Goal: Information Seeking & Learning: Learn about a topic

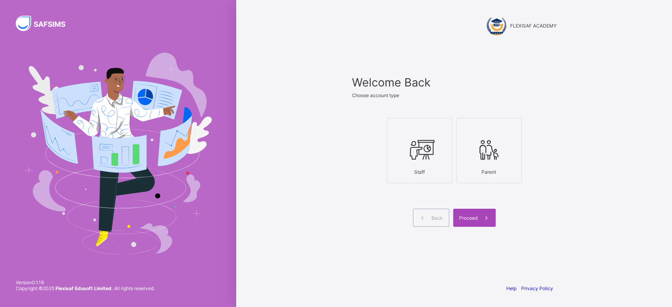
click at [469, 217] on span "Proceed" at bounding box center [468, 218] width 19 height 6
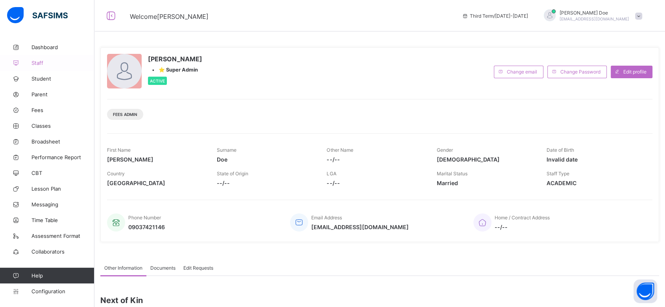
click at [38, 62] on span "Staff" at bounding box center [62, 63] width 63 height 6
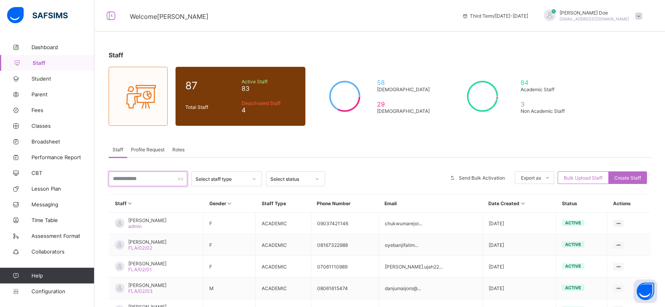
click at [138, 176] on input "text" at bounding box center [148, 179] width 79 height 15
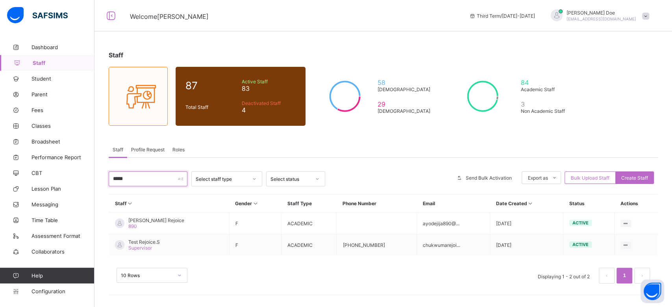
type input "*****"
click at [643, 17] on span at bounding box center [645, 16] width 7 height 7
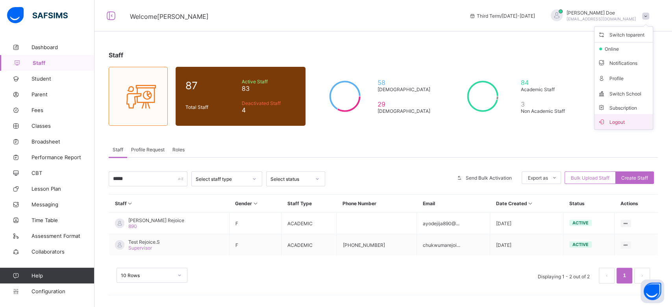
click at [624, 118] on span "Logout" at bounding box center [624, 121] width 52 height 9
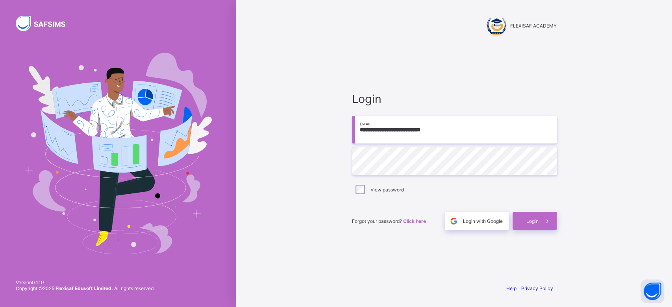
click at [458, 130] on input "**********" at bounding box center [454, 130] width 205 height 28
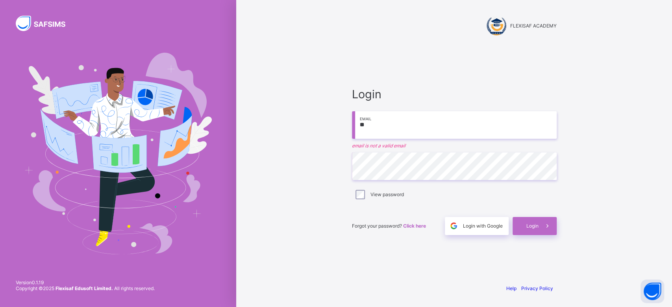
type input "*"
type input "**********"
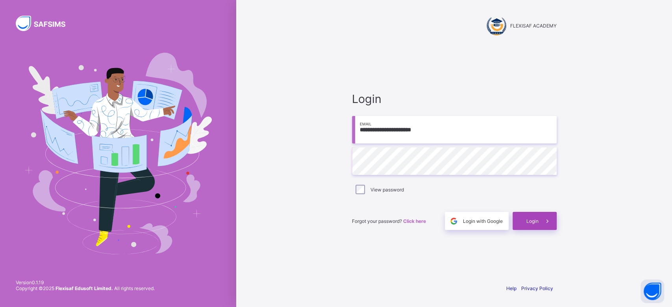
click at [536, 220] on span "Login" at bounding box center [532, 222] width 12 height 6
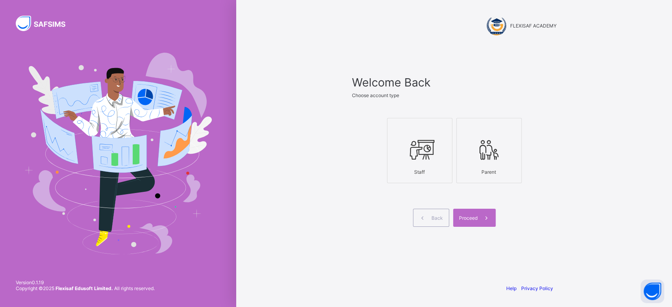
click at [431, 142] on icon at bounding box center [420, 150] width 28 height 24
click at [474, 215] on span "Proceed" at bounding box center [468, 218] width 19 height 6
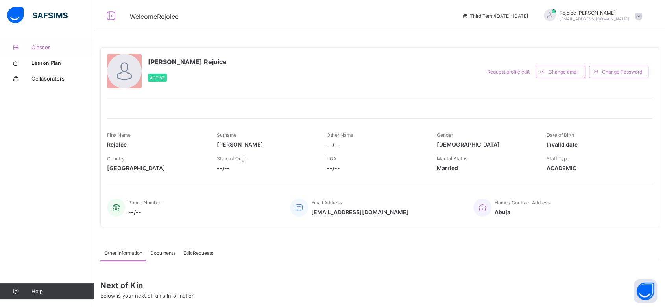
click at [44, 47] on span "Classes" at bounding box center [62, 47] width 63 height 6
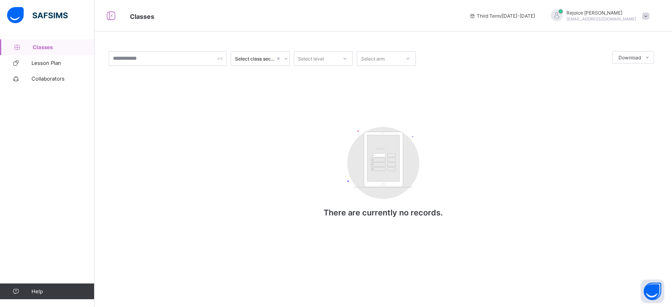
click at [646, 15] on span at bounding box center [645, 16] width 7 height 7
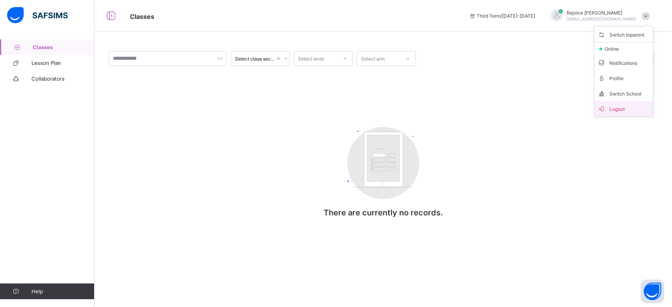
click at [617, 106] on span "Logout" at bounding box center [624, 108] width 52 height 9
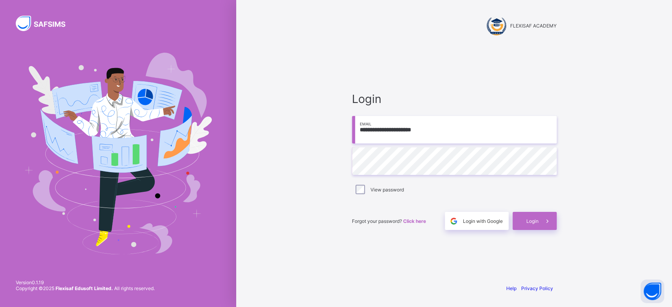
click at [462, 130] on input "**********" at bounding box center [454, 130] width 205 height 28
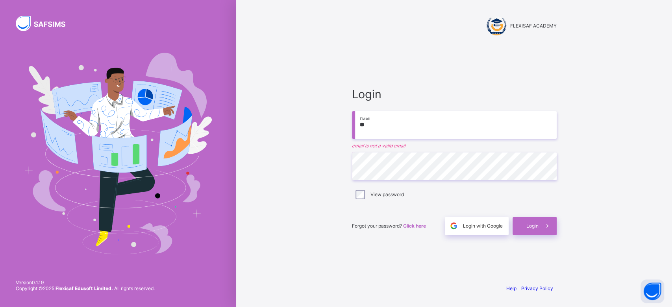
type input "*"
type input "**********"
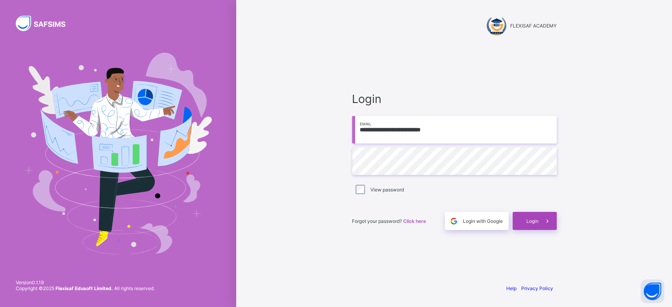
click at [546, 220] on icon at bounding box center [547, 221] width 8 height 7
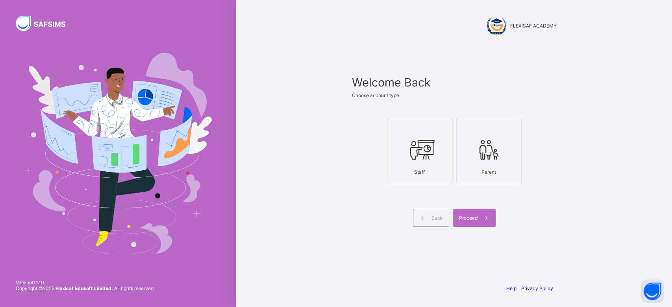
click at [412, 160] on icon at bounding box center [420, 150] width 28 height 24
click at [482, 213] on span at bounding box center [487, 218] width 18 height 18
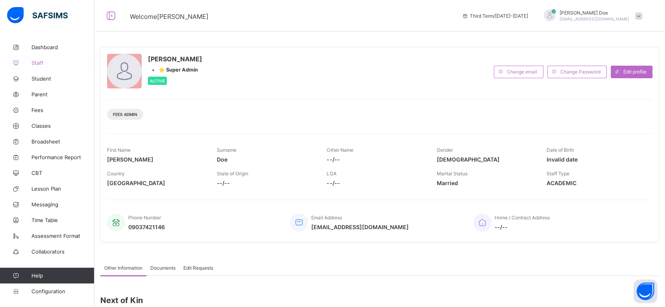
click at [39, 63] on span "Staff" at bounding box center [62, 63] width 63 height 6
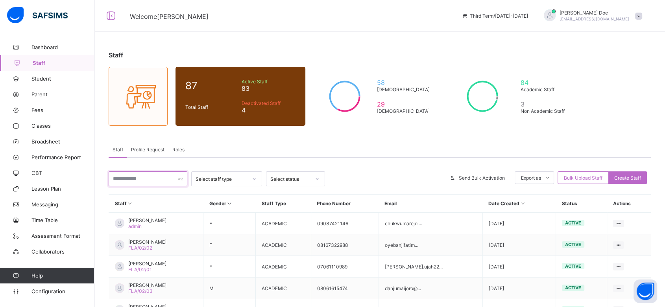
click at [135, 174] on input "text" at bounding box center [148, 179] width 79 height 15
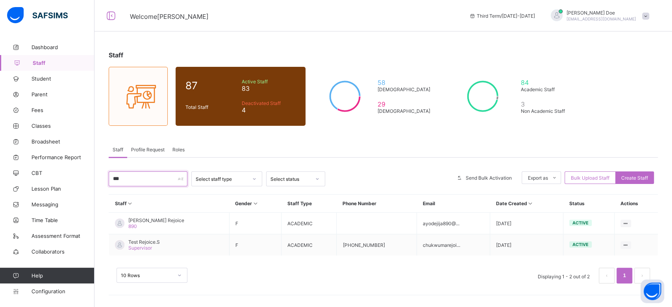
type input "***"
click at [310, 142] on div "Staff Profile Request Roles" at bounding box center [383, 150] width 549 height 16
click at [44, 127] on span "Classes" at bounding box center [62, 126] width 63 height 6
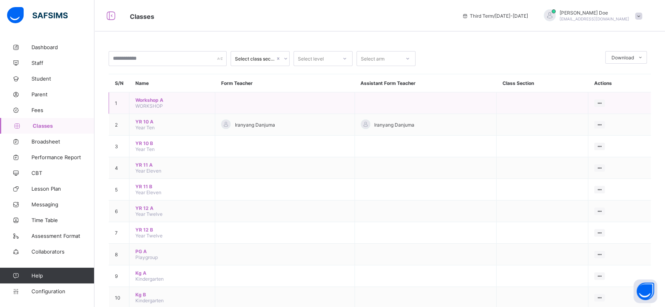
click at [154, 99] on span "Workshop A" at bounding box center [172, 100] width 74 height 6
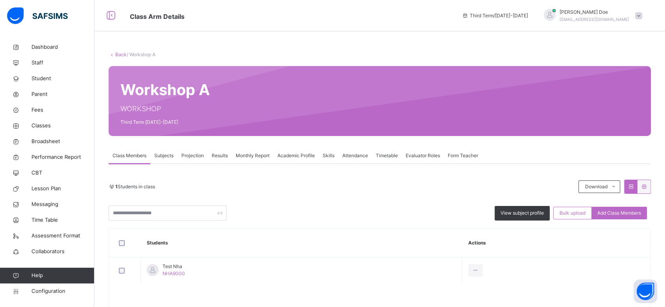
click at [164, 153] on span "Subjects" at bounding box center [163, 155] width 19 height 7
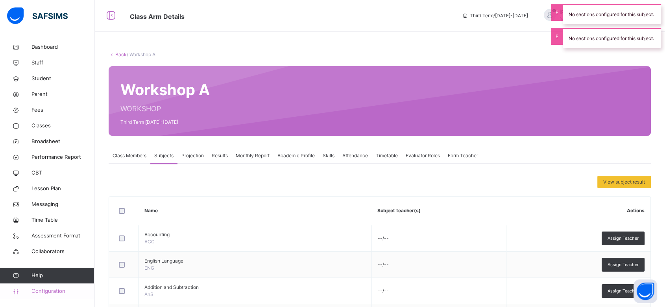
click at [41, 292] on span "Configuration" at bounding box center [62, 292] width 63 height 8
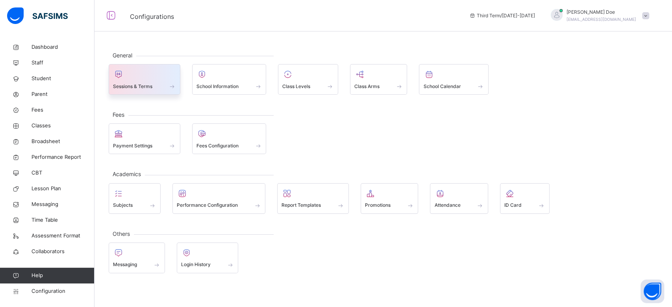
click at [158, 83] on div "Sessions & Terms" at bounding box center [144, 86] width 63 height 8
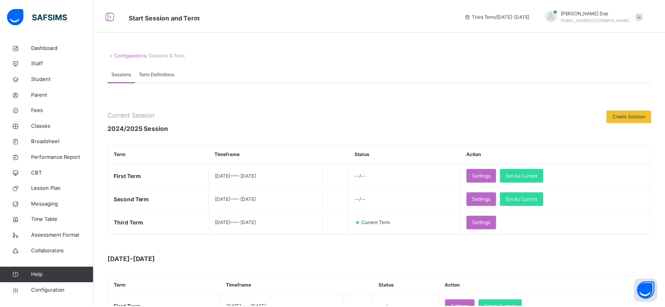
scroll to position [66, 0]
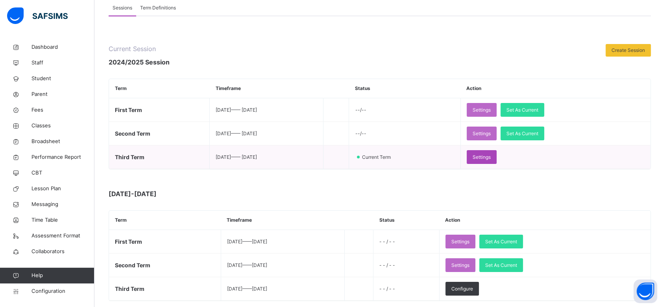
click at [491, 156] on span "Settings" at bounding box center [482, 157] width 18 height 7
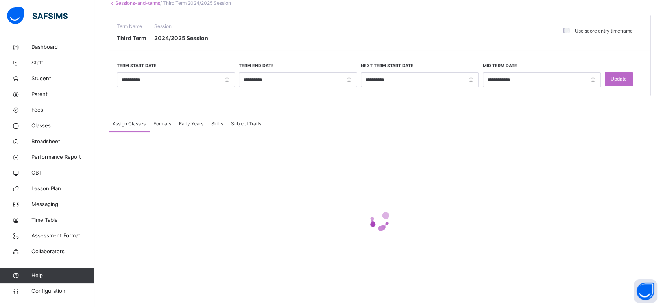
scroll to position [51, 0]
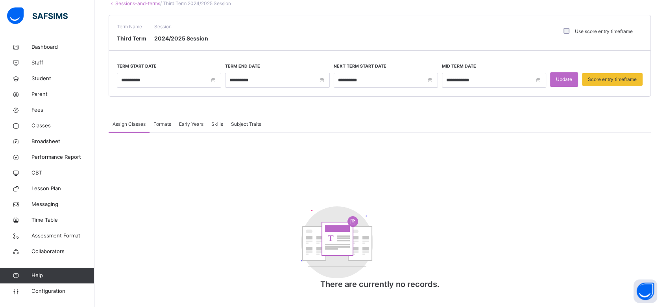
click at [133, 63] on label "Term Start Date" at bounding box center [137, 66] width 40 height 6
click at [133, 54] on div "**********" at bounding box center [380, 56] width 543 height 82
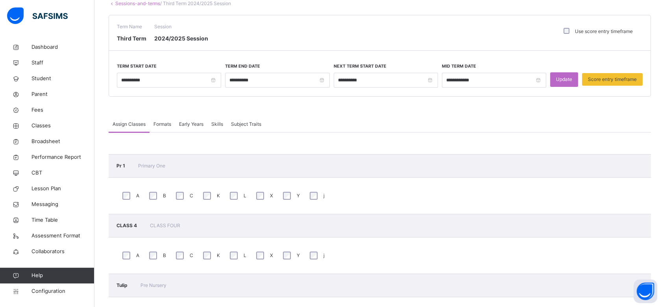
click at [129, 6] on link "Sessions-and-terms" at bounding box center [137, 3] width 45 height 6
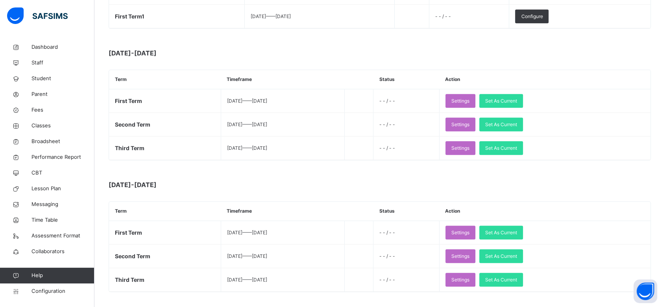
scroll to position [509, 0]
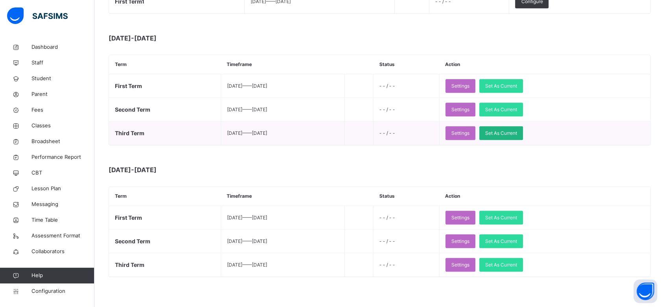
click at [517, 130] on span "Set As Current" at bounding box center [501, 133] width 32 height 7
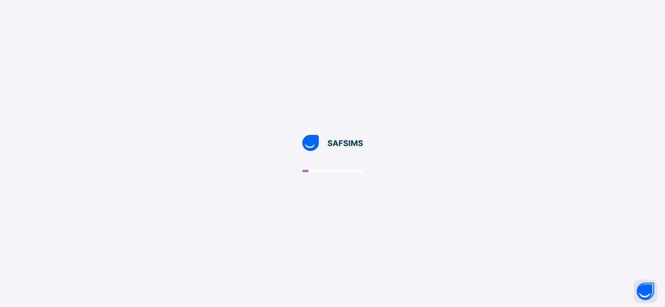
scroll to position [0, 0]
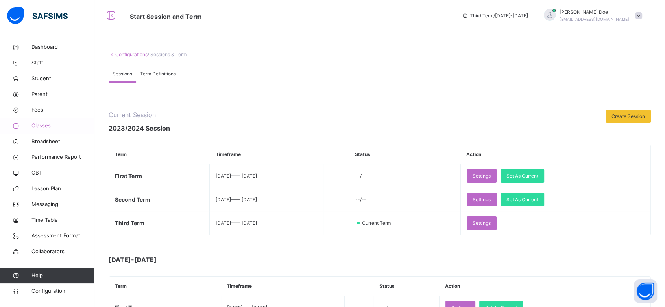
click at [41, 125] on span "Classes" at bounding box center [62, 126] width 63 height 8
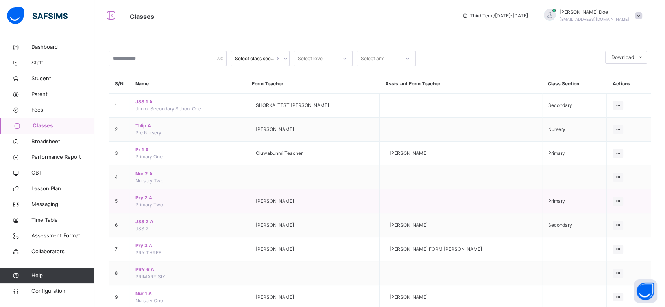
scroll to position [45, 0]
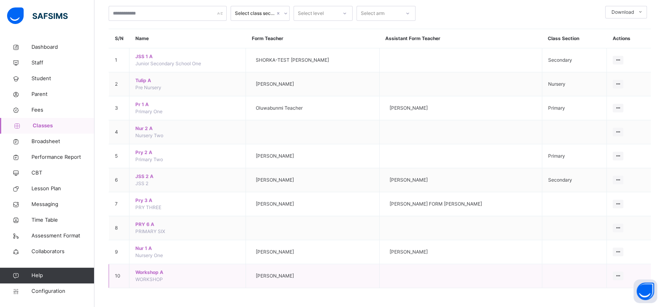
click at [149, 271] on span "Workshop A" at bounding box center [187, 272] width 104 height 7
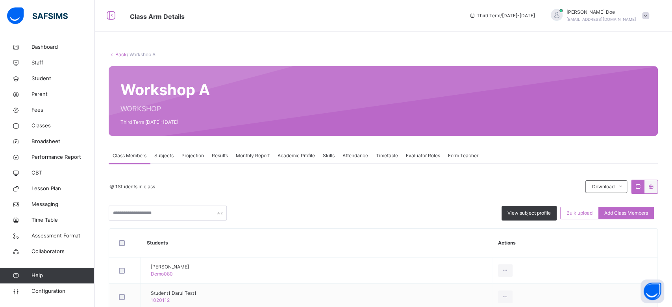
click at [160, 152] on div "Subjects" at bounding box center [163, 156] width 27 height 16
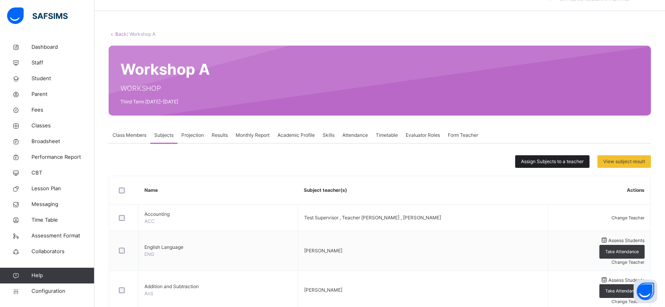
scroll to position [13, 0]
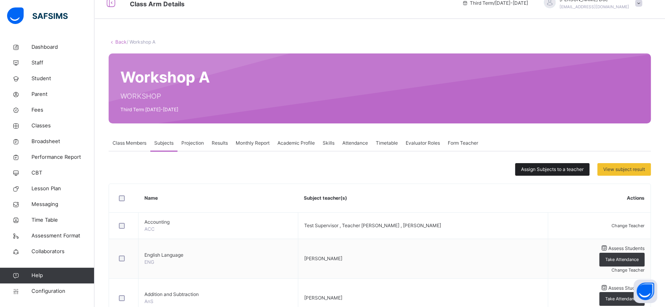
click at [567, 172] on span "Assign Subjects to a teacher" at bounding box center [552, 169] width 63 height 7
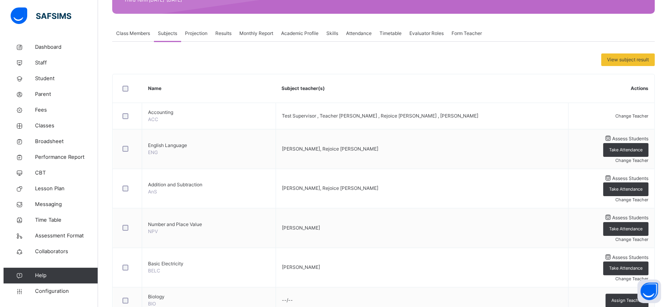
scroll to position [0, 0]
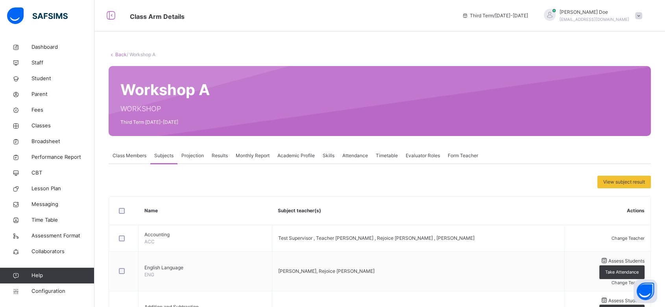
click at [643, 18] on span at bounding box center [638, 15] width 7 height 7
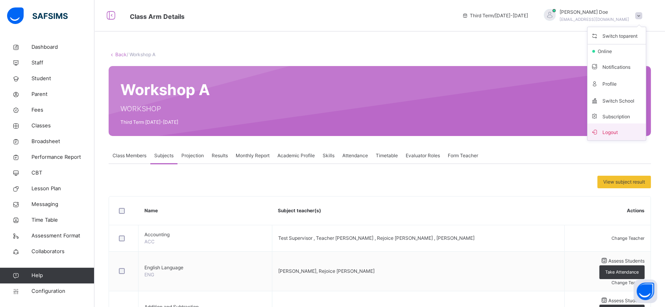
click at [625, 132] on span "Logout" at bounding box center [617, 132] width 52 height 11
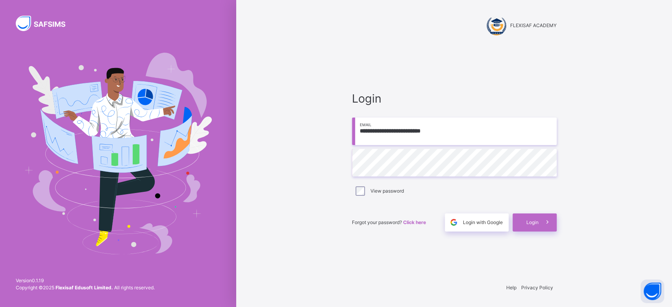
click at [476, 126] on input "**********" at bounding box center [454, 132] width 205 height 28
type input "*"
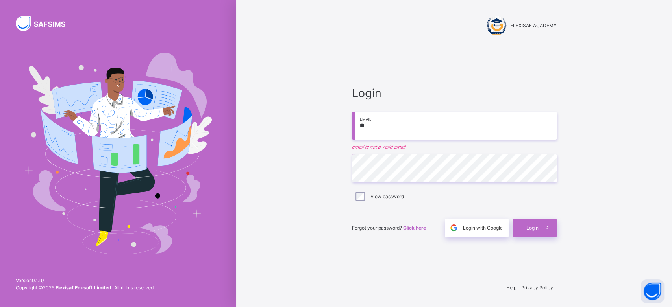
type input "**********"
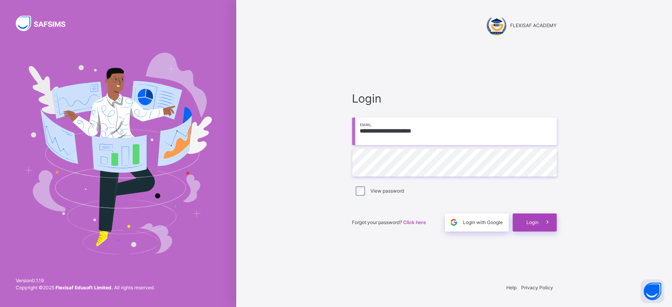
click at [530, 226] on div "Login" at bounding box center [535, 223] width 44 height 18
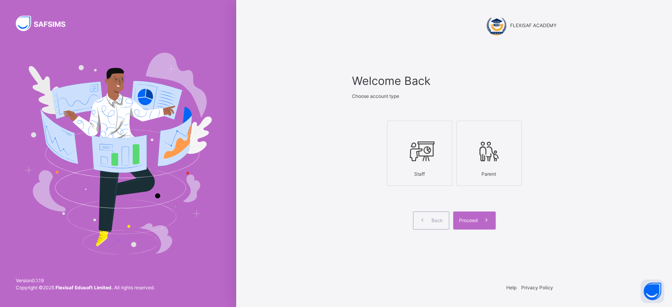
click at [425, 155] on icon at bounding box center [420, 152] width 28 height 30
click at [479, 218] on span at bounding box center [487, 221] width 18 height 18
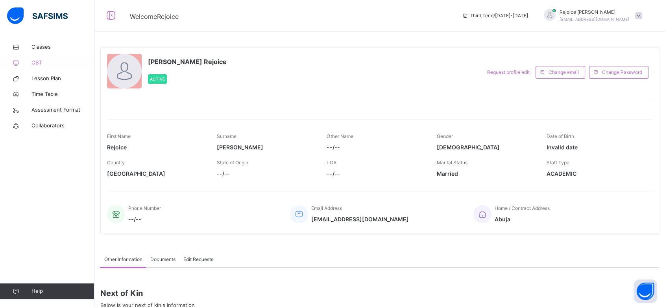
click at [37, 60] on span "CBT" at bounding box center [62, 63] width 63 height 8
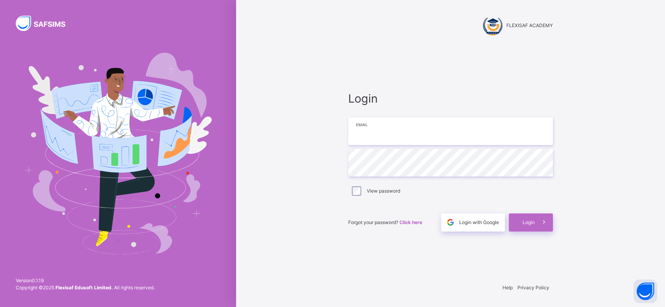
type input "**********"
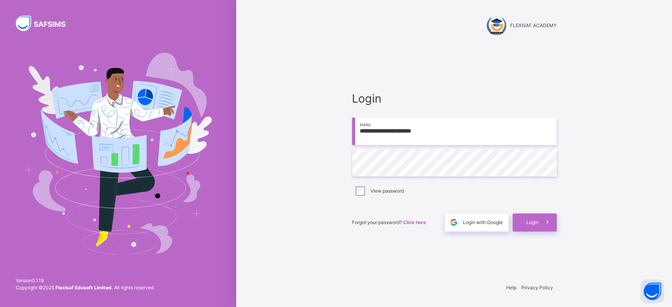
click at [447, 135] on input "**********" at bounding box center [454, 132] width 205 height 28
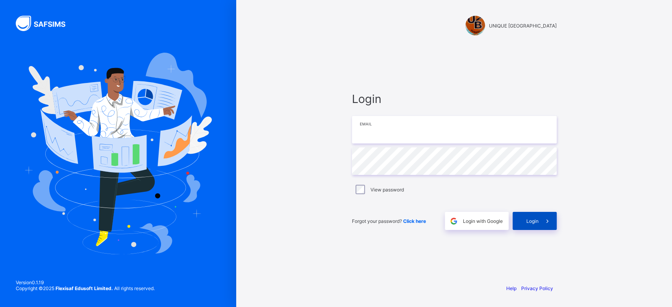
type input "**********"
click at [522, 220] on div "Login" at bounding box center [535, 221] width 44 height 18
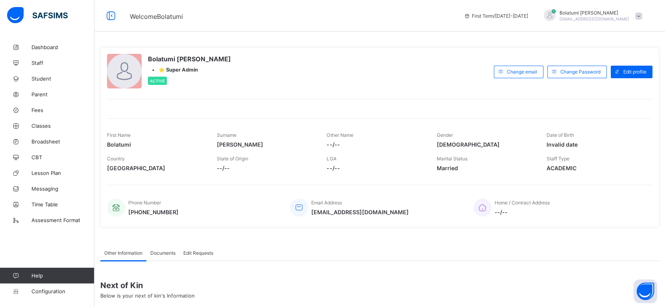
click at [374, 15] on span "Welcome Bolatumi" at bounding box center [291, 16] width 322 height 10
click at [43, 46] on span "Dashboard" at bounding box center [62, 47] width 63 height 6
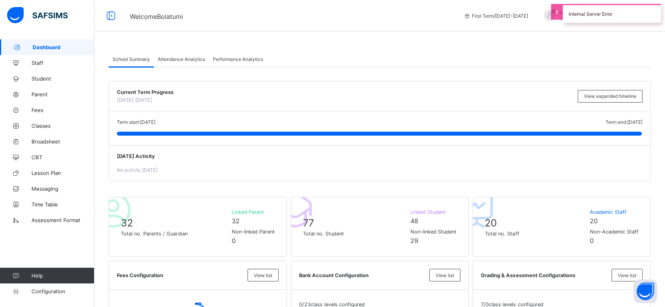
click at [226, 59] on span "Performance Analytics" at bounding box center [238, 59] width 50 height 6
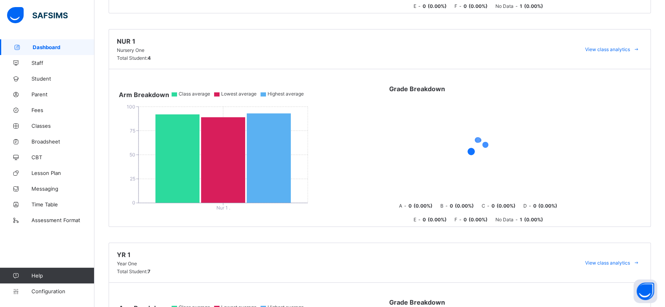
scroll to position [326, 0]
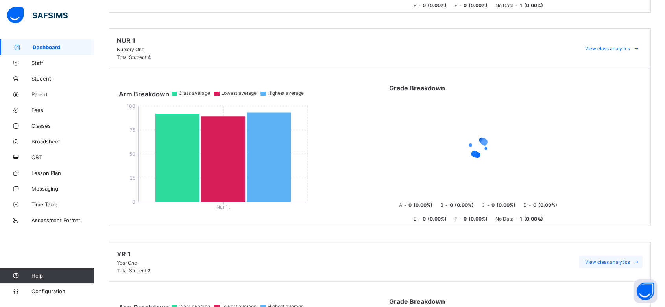
click at [602, 259] on span "View class analytics" at bounding box center [607, 262] width 45 height 6
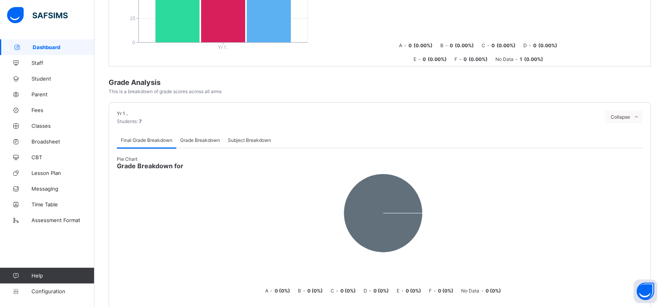
scroll to position [281, 0]
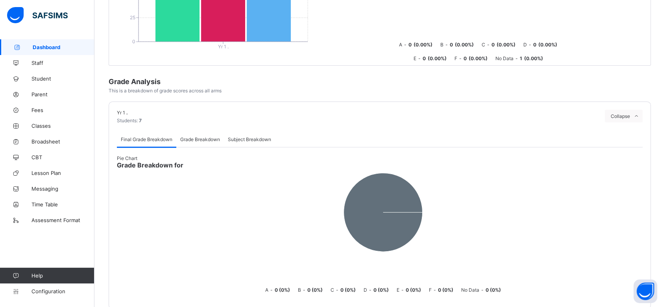
click at [203, 137] on span "Grade Breakdown" at bounding box center [200, 140] width 40 height 6
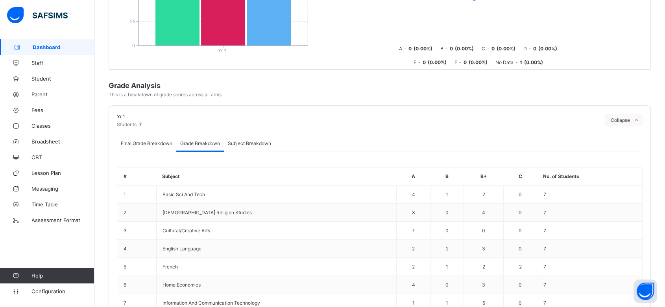
scroll to position [277, 0]
click at [250, 143] on span "Subject Breakdown" at bounding box center [249, 144] width 43 height 6
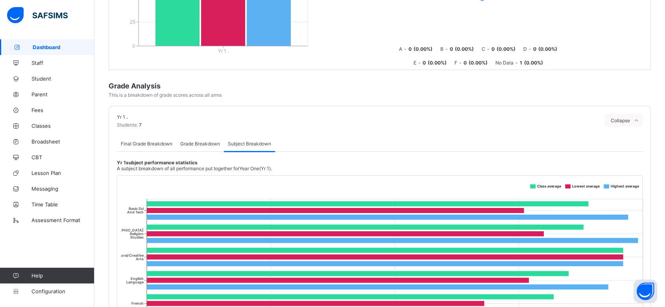
click at [195, 141] on span "Grade Breakdown" at bounding box center [200, 144] width 40 height 6
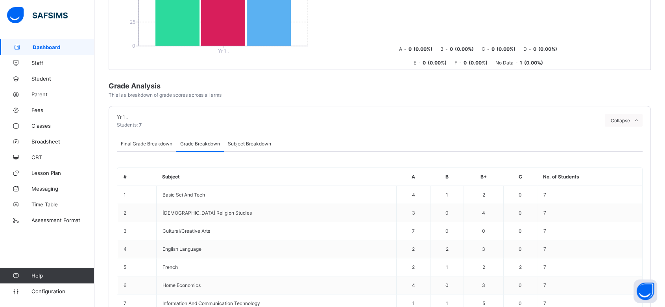
click at [165, 142] on span "Final Grade Breakdown" at bounding box center [147, 144] width 52 height 6
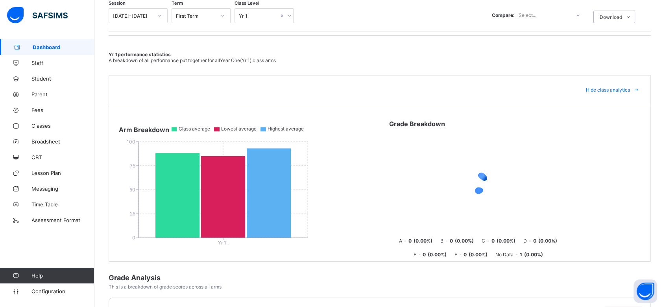
scroll to position [0, 0]
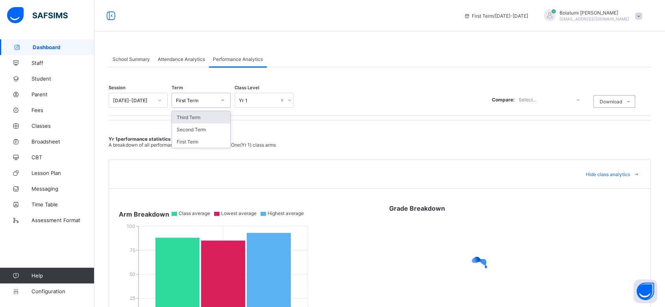
click at [211, 104] on div "First Term" at bounding box center [193, 100] width 43 height 11
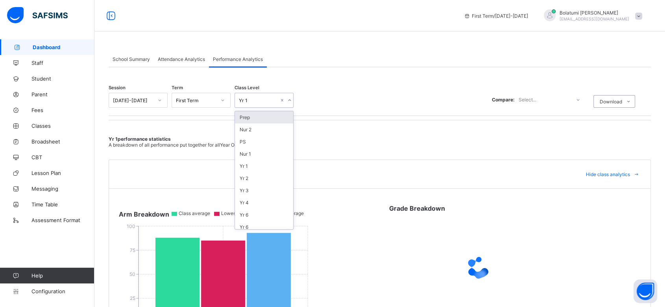
click at [268, 97] on div "Yr 1" at bounding box center [256, 100] width 43 height 11
click at [261, 163] on div "Yr 1" at bounding box center [264, 166] width 58 height 12
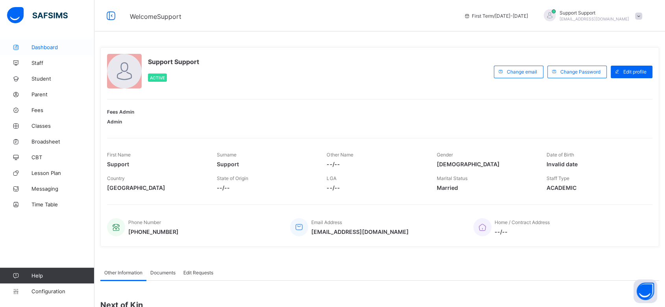
click at [50, 50] on span "Dashboard" at bounding box center [62, 47] width 63 height 6
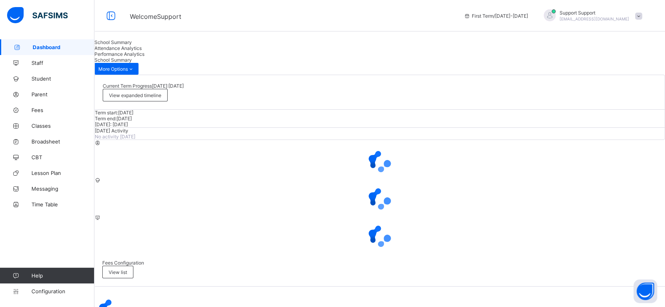
click at [241, 54] on div "Performance Analytics" at bounding box center [379, 54] width 571 height 6
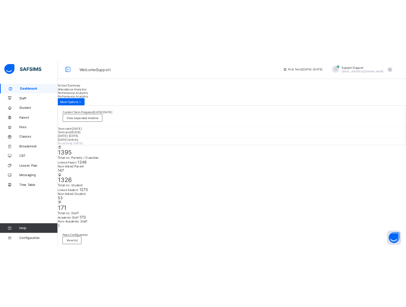
scroll to position [42, 0]
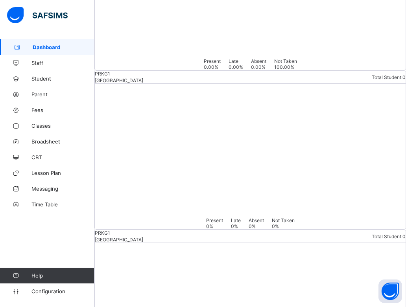
scroll to position [1776, 0]
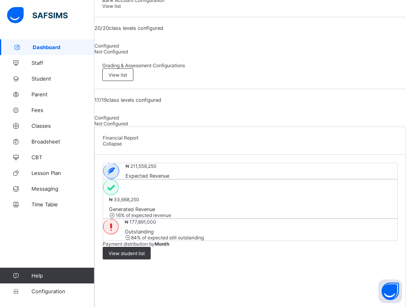
scroll to position [341, 0]
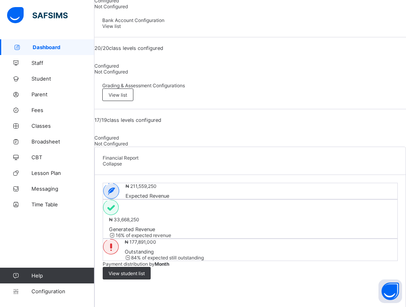
scroll to position [337, 0]
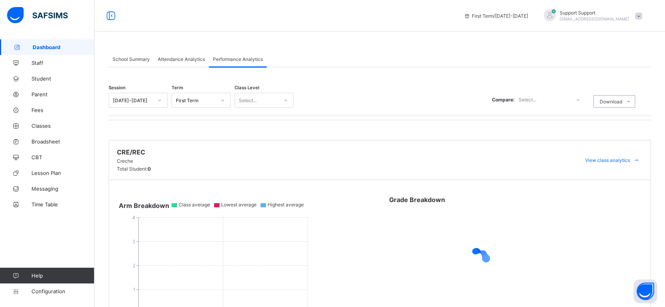
click at [161, 99] on icon at bounding box center [159, 100] width 5 height 8
click at [147, 128] on div "2024-2025" at bounding box center [138, 130] width 58 height 12
click at [209, 100] on div "Select..." at bounding box center [193, 100] width 43 height 11
click at [203, 144] on div "Third Term" at bounding box center [201, 142] width 58 height 12
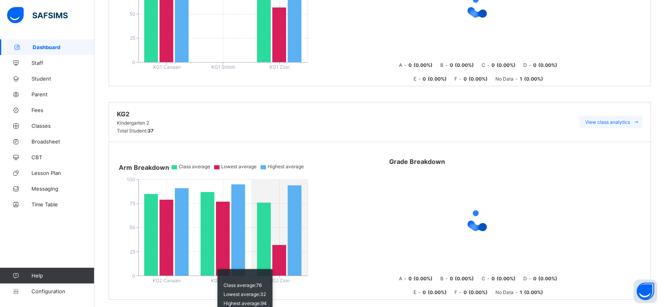
scroll to position [1101, 0]
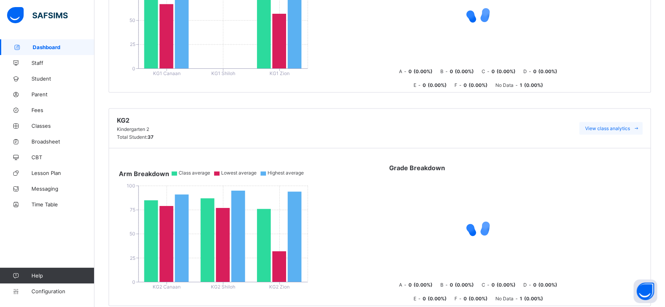
click at [616, 126] on span "View class analytics" at bounding box center [607, 129] width 45 height 6
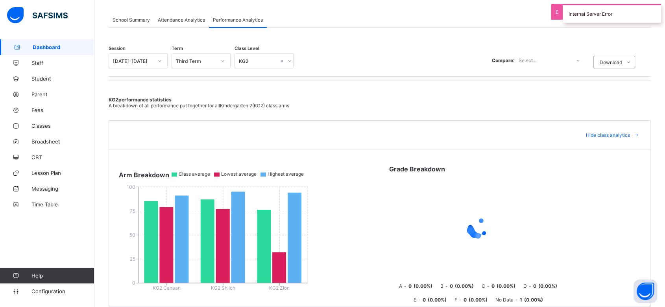
scroll to position [38, 0]
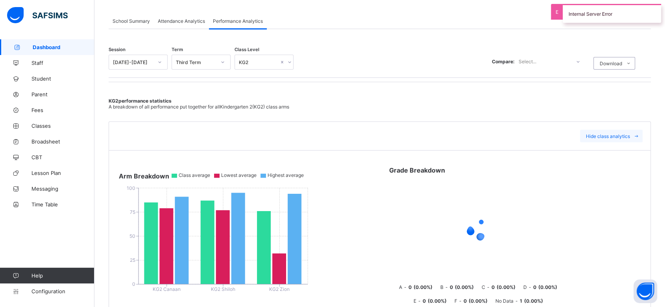
click at [617, 133] on span "Hide class analytics" at bounding box center [608, 136] width 44 height 6
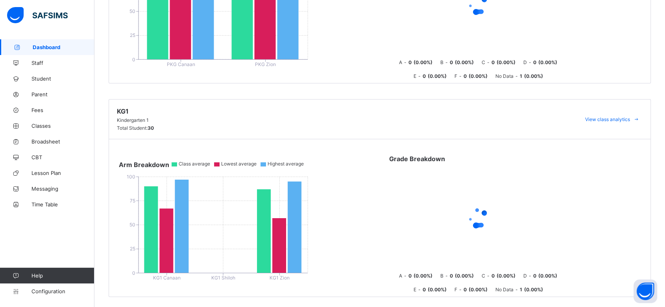
scroll to position [898, 0]
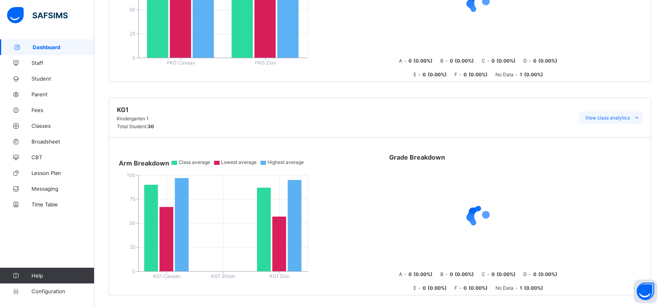
click at [606, 115] on span "View class analytics" at bounding box center [607, 118] width 45 height 6
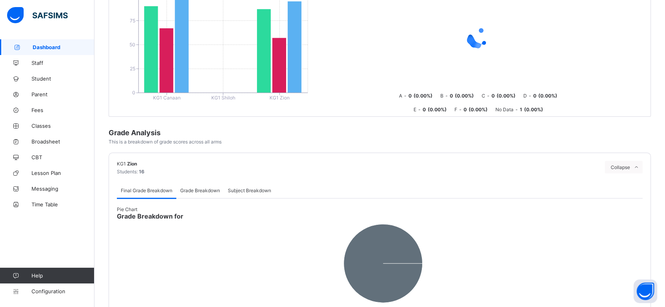
scroll to position [248, 0]
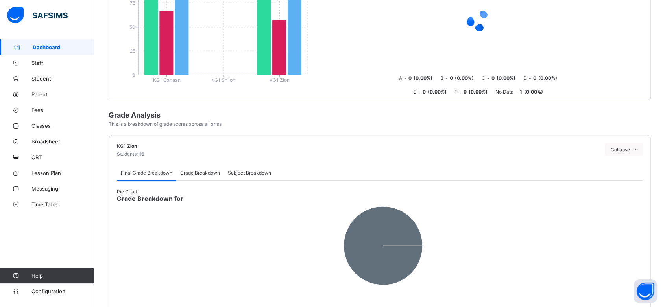
click at [203, 172] on span "Grade Breakdown" at bounding box center [200, 173] width 40 height 6
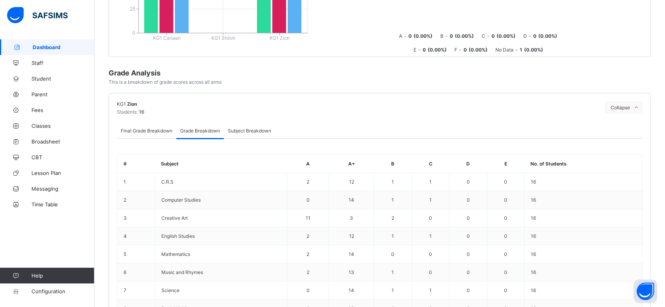
scroll to position [290, 0]
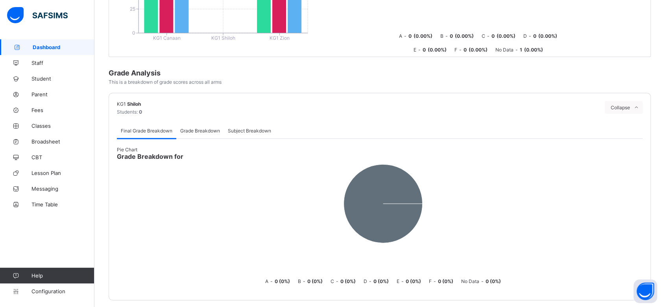
click at [548, 97] on div "KG1 Shiloh Students: 0 Collapse Final Grade Breakdown Grade Breakdown Subject B…" at bounding box center [380, 197] width 543 height 208
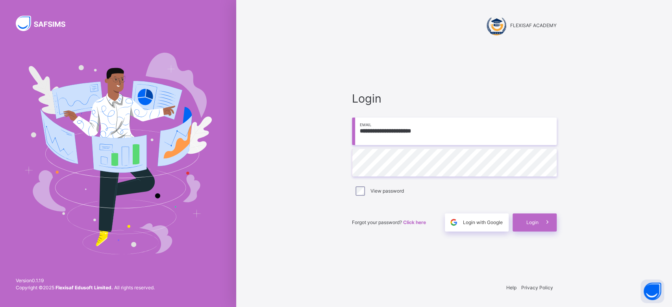
click at [470, 138] on input "**********" at bounding box center [454, 132] width 205 height 28
type input "*"
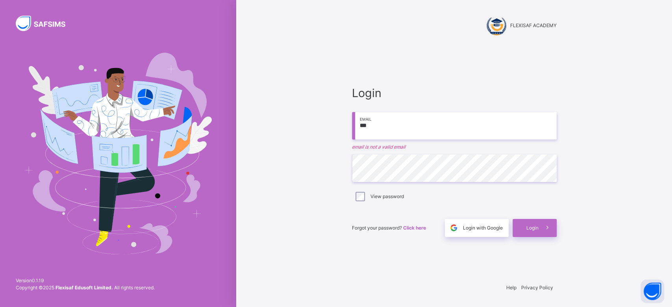
type input "**********"
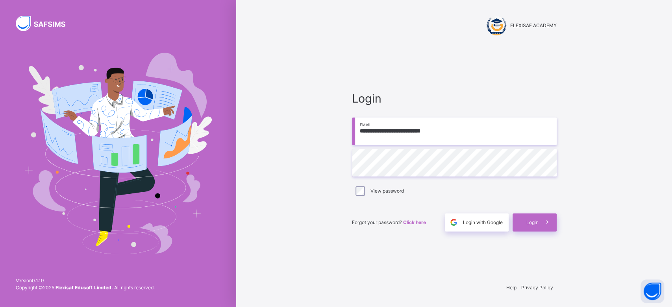
drag, startPoint x: 454, startPoint y: 132, endPoint x: 357, endPoint y: 131, distance: 96.9
click at [357, 131] on input "**********" at bounding box center [454, 132] width 205 height 28
